Goal: Transaction & Acquisition: Purchase product/service

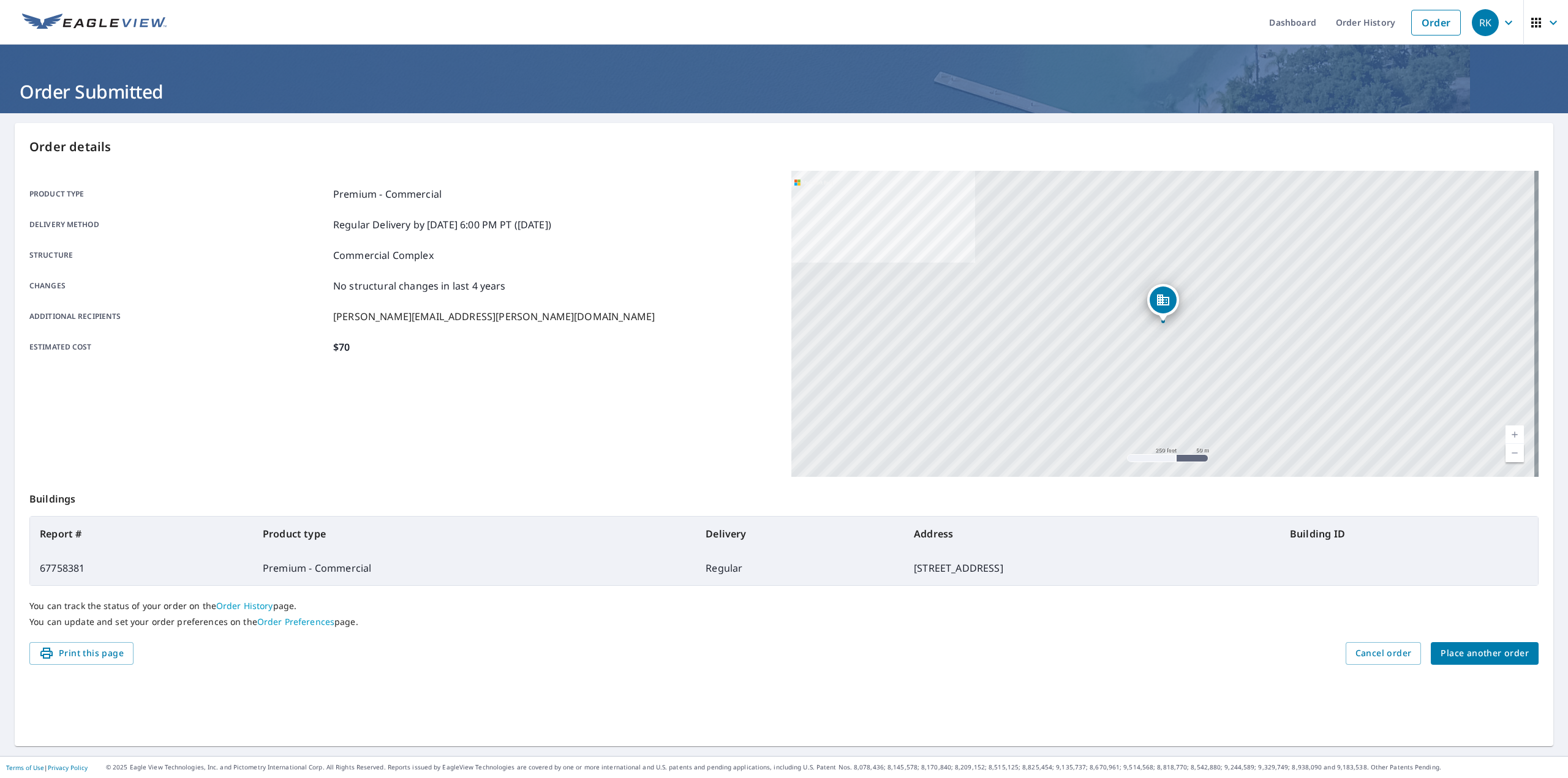
click at [1464, 650] on span "Place another order" at bounding box center [1485, 653] width 89 height 15
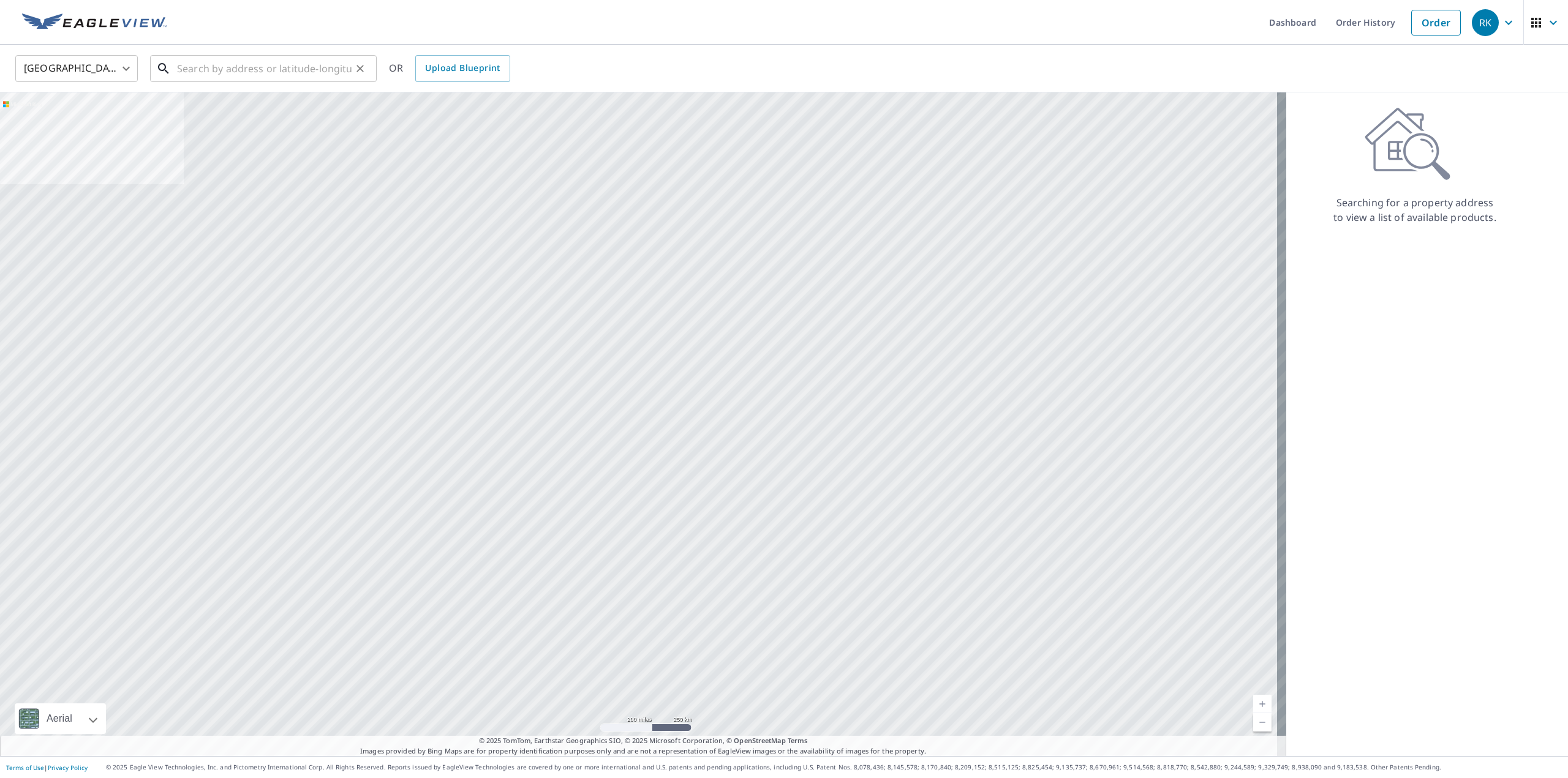
click at [242, 74] on input "text" at bounding box center [264, 69] width 175 height 35
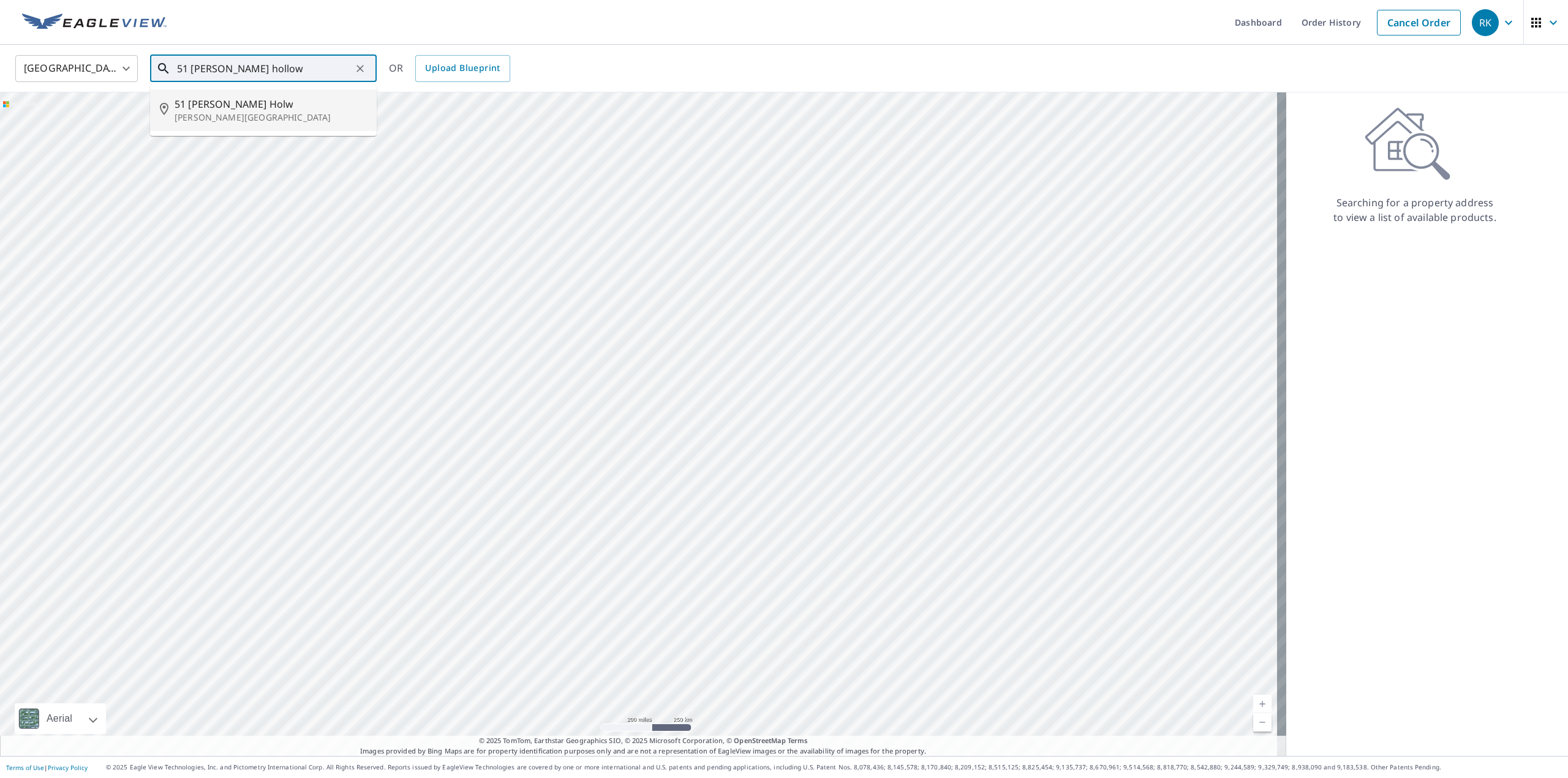
click at [251, 115] on p "[PERSON_NAME][GEOGRAPHIC_DATA]" at bounding box center [271, 118] width 192 height 12
type input "[STREET_ADDRESS][PERSON_NAME][PERSON_NAME]"
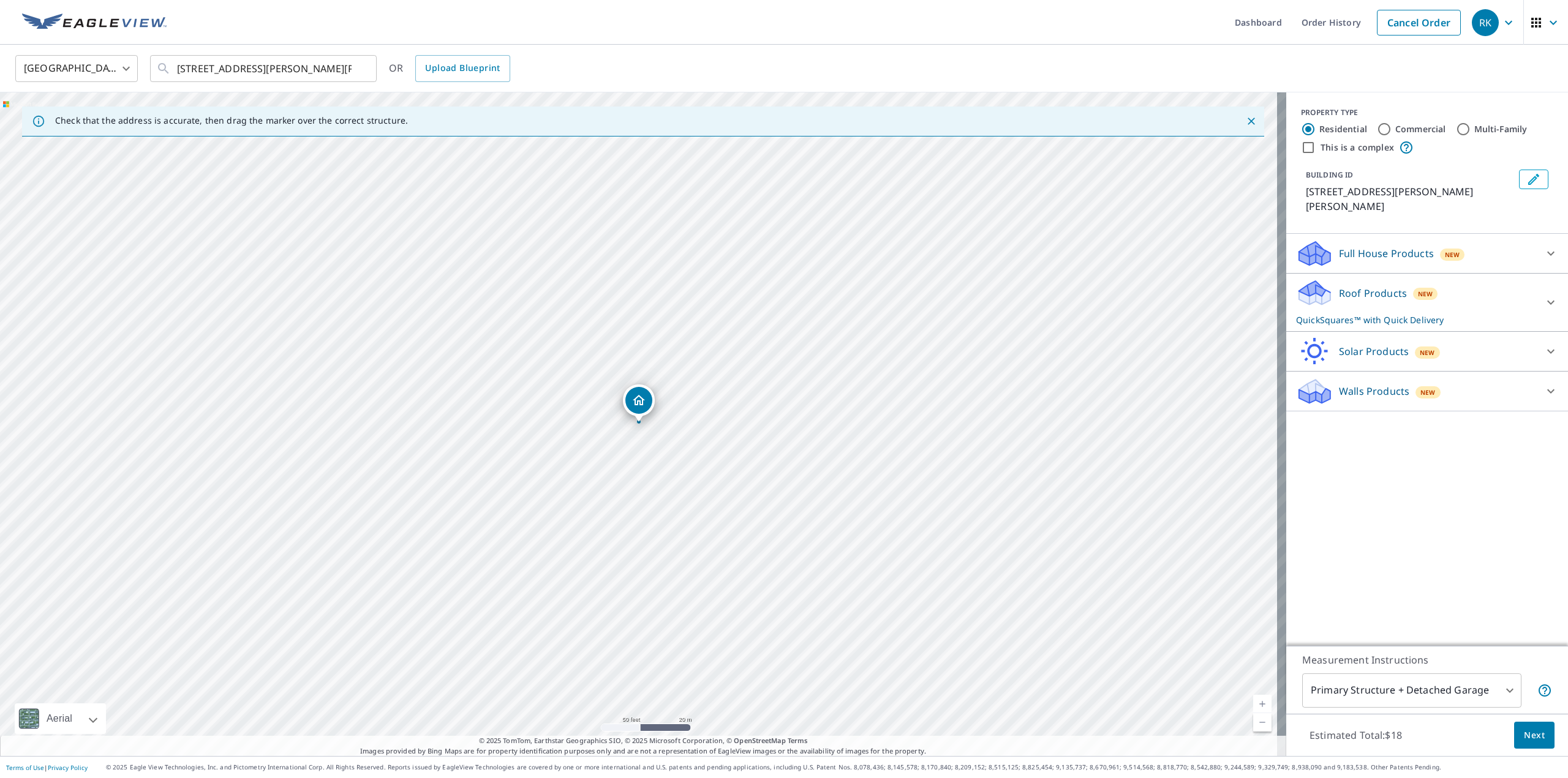
click at [1377, 286] on p "Roof Products" at bounding box center [1373, 293] width 68 height 15
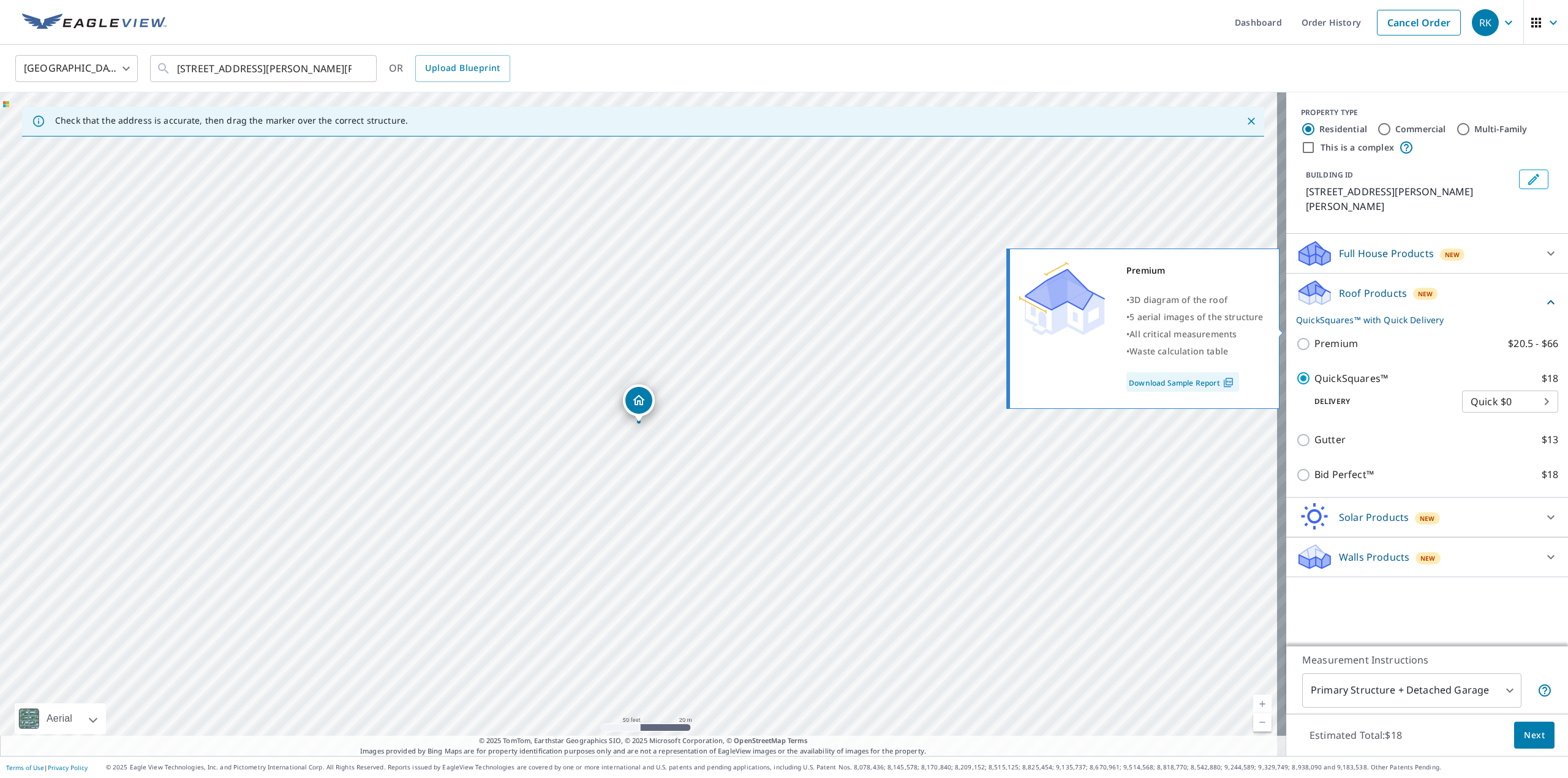
click at [1324, 336] on p "Premium" at bounding box center [1336, 344] width 44 height 15
click at [1314, 337] on input "Premium $20.5 - $66" at bounding box center [1305, 344] width 18 height 15
checkbox input "true"
checkbox input "false"
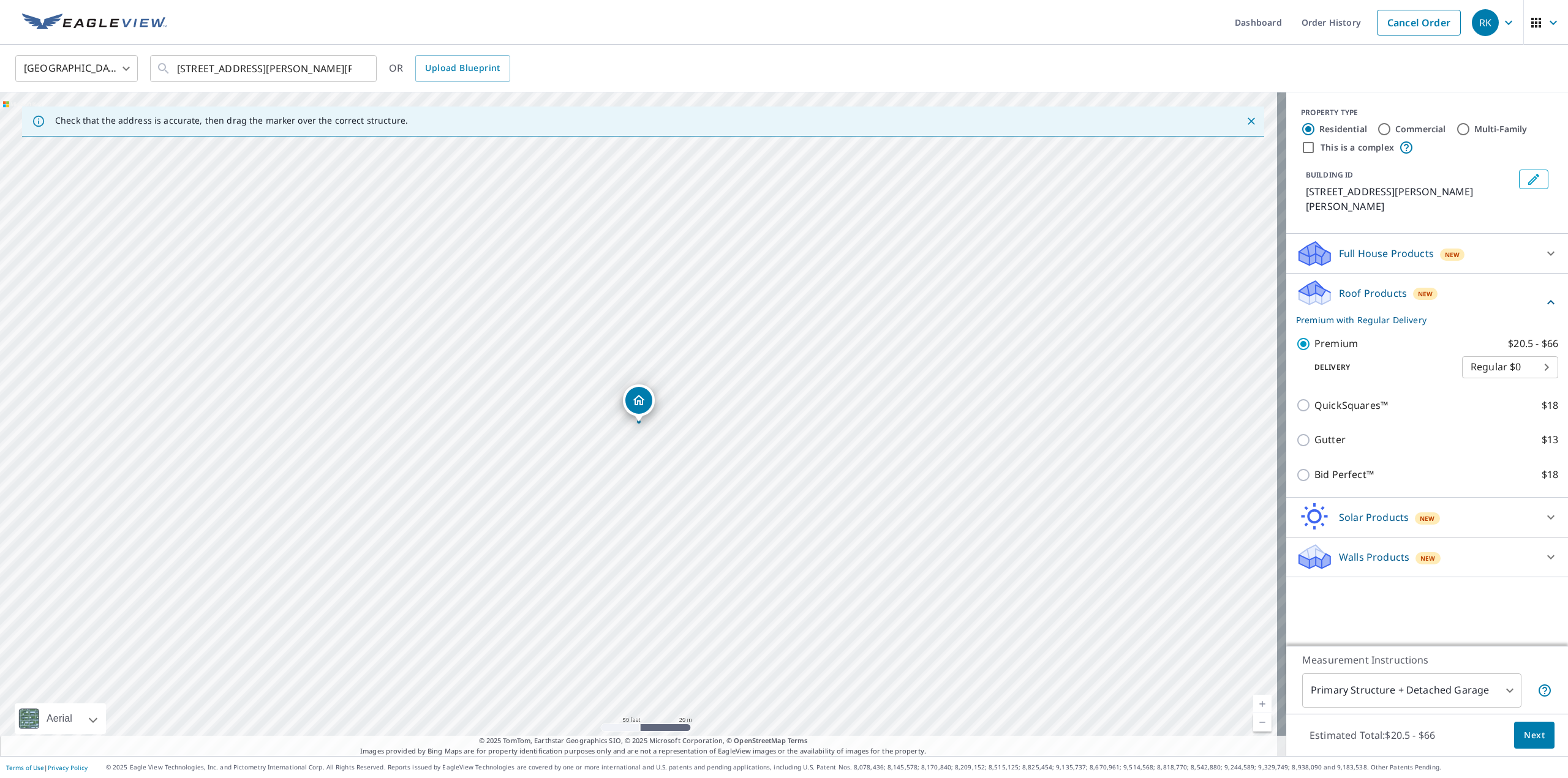
click at [1462, 695] on body "RK RK Dashboard Order History Cancel Order RK United States US ​ [STREET_ADDRES…" at bounding box center [784, 389] width 1568 height 778
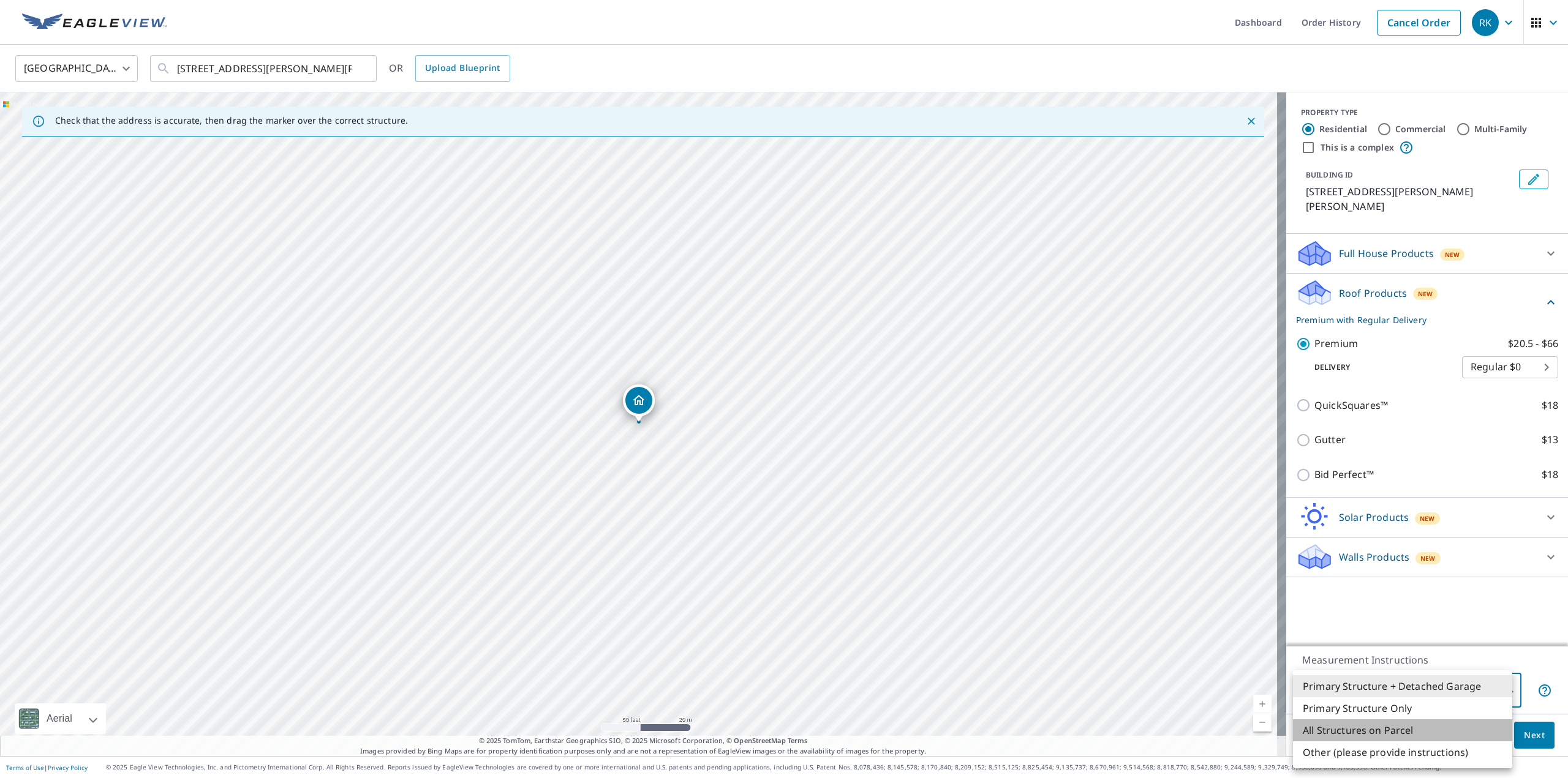
click at [1404, 727] on li "All Structures on Parcel" at bounding box center [1403, 730] width 219 height 22
type input "3"
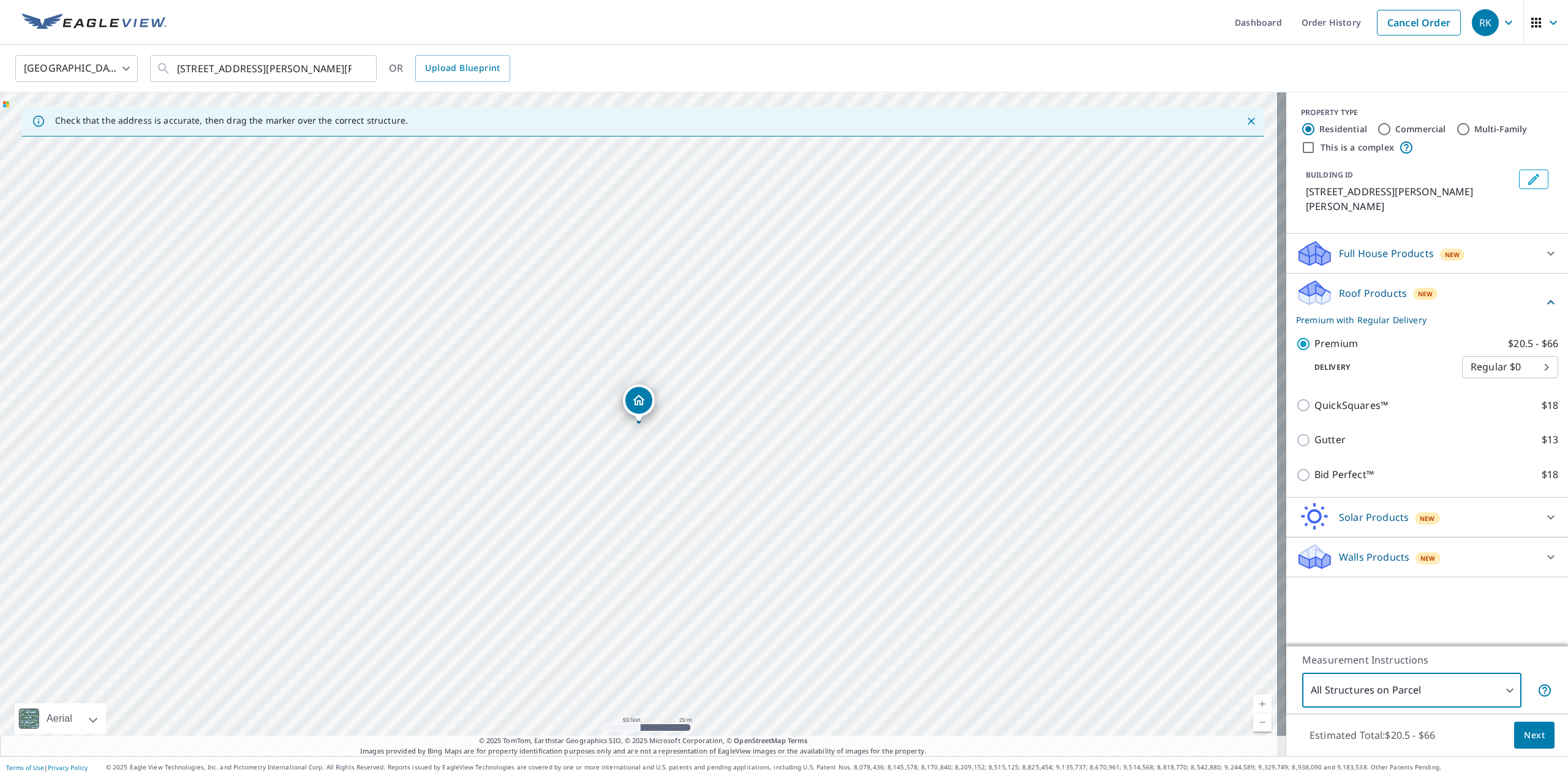
click at [1534, 742] on span "Next" at bounding box center [1534, 735] width 21 height 15
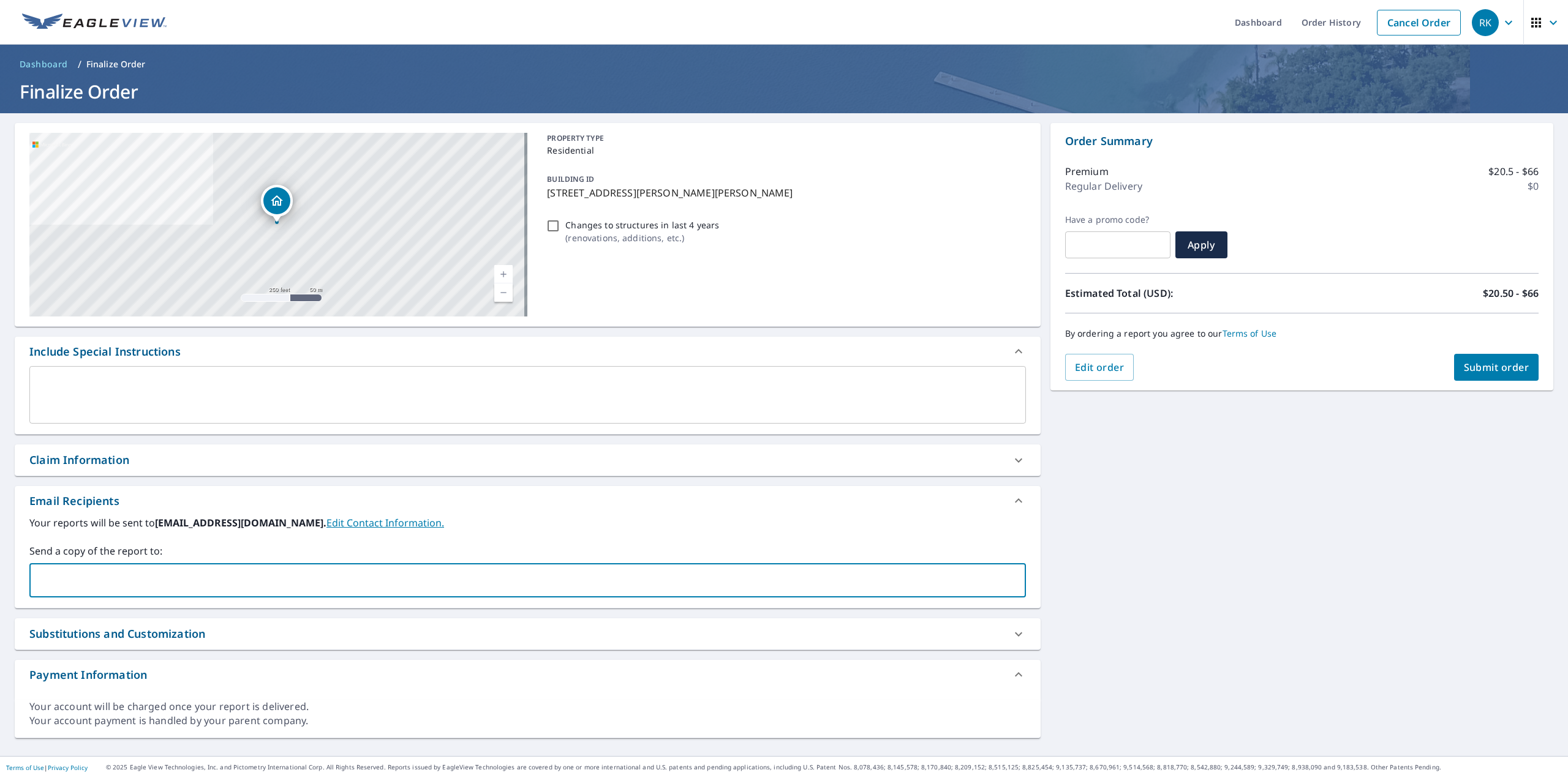
click at [103, 578] on input "text" at bounding box center [519, 580] width 968 height 23
type input "[PERSON_NAME][EMAIL_ADDRESS][PERSON_NAME][DOMAIN_NAME]"
click at [1026, 542] on div "Your reports will be sent to [EMAIL_ADDRESS][DOMAIN_NAME]. Edit Contact Informa…" at bounding box center [528, 561] width 1026 height 92
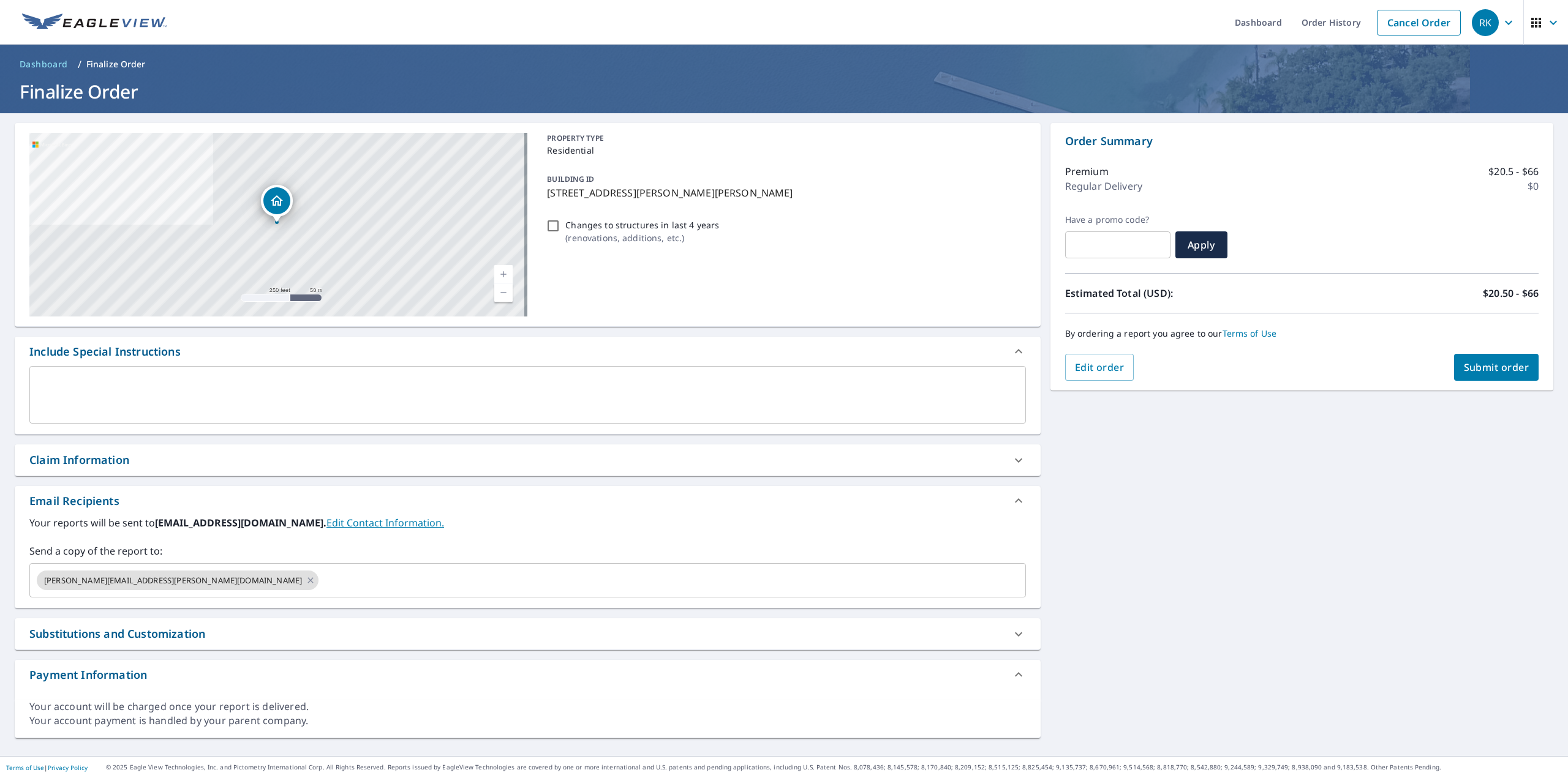
click at [1521, 365] on button "Submit order" at bounding box center [1496, 368] width 85 height 27
checkbox input "true"
